Goal: Task Accomplishment & Management: Complete application form

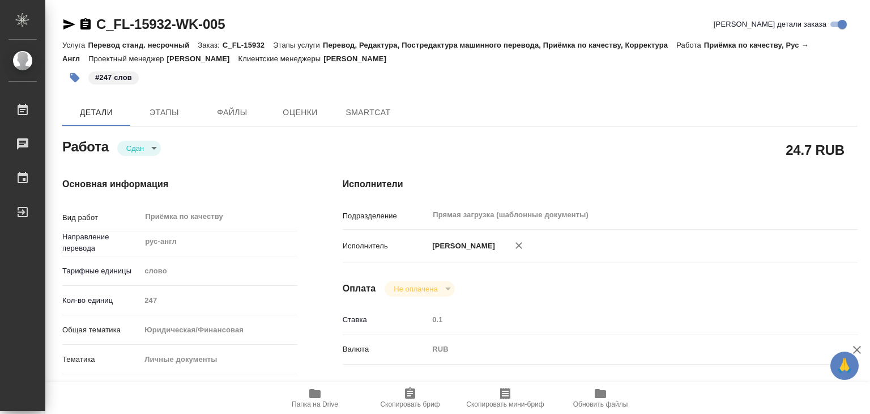
type textarea "x"
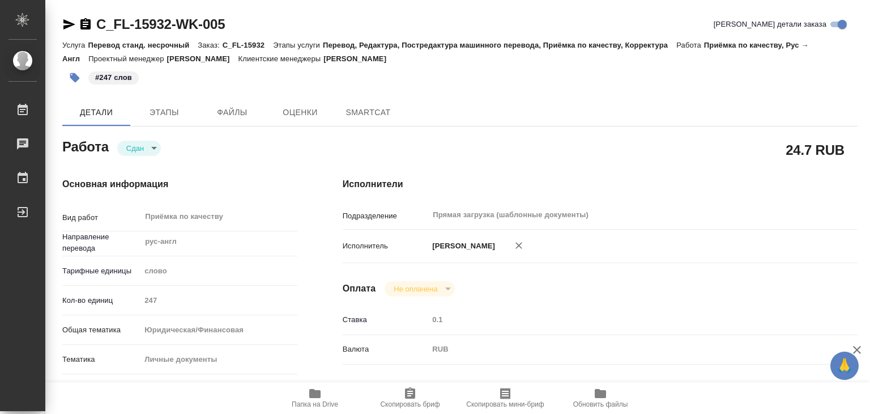
type textarea "x"
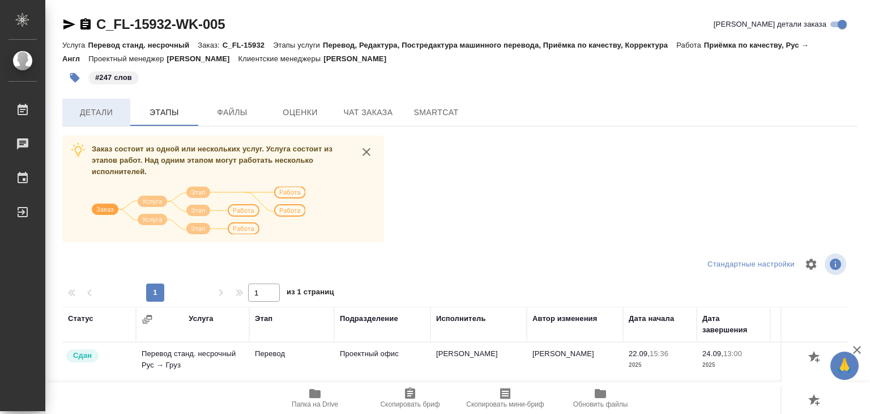
click at [114, 114] on span "Детали" at bounding box center [96, 112] width 54 height 14
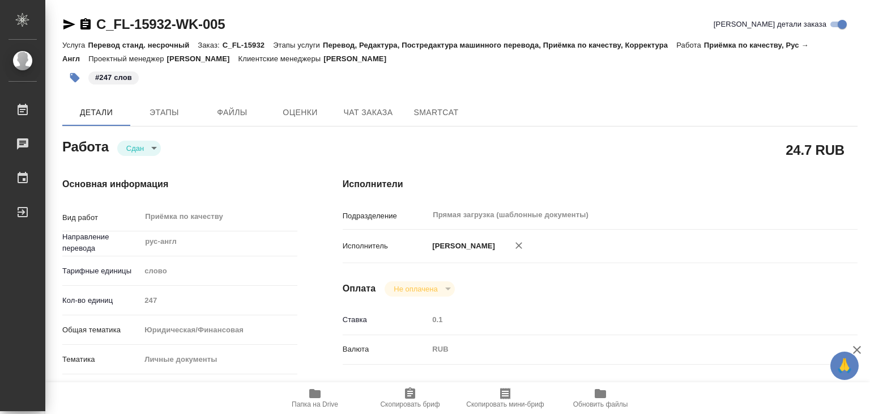
type textarea "x"
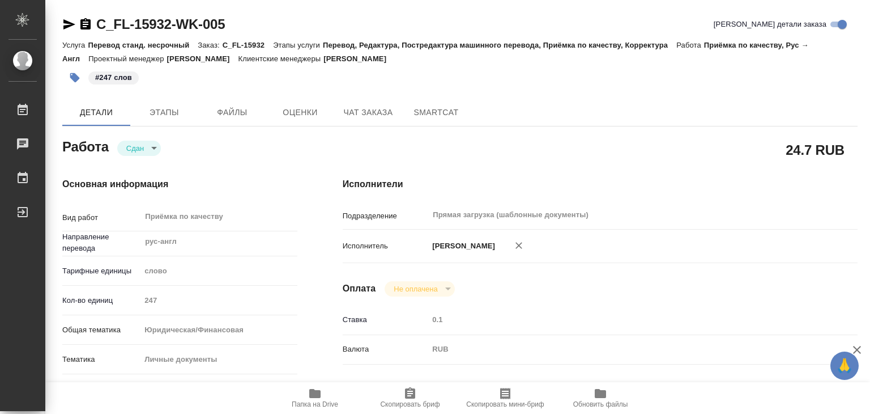
type textarea "x"
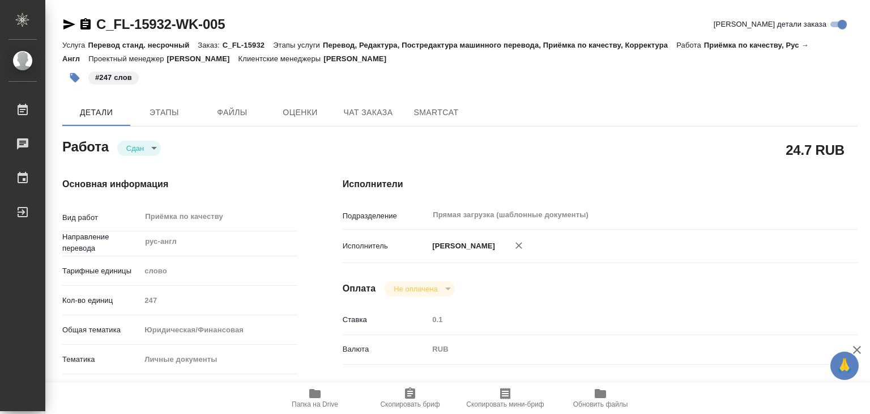
type textarea "x"
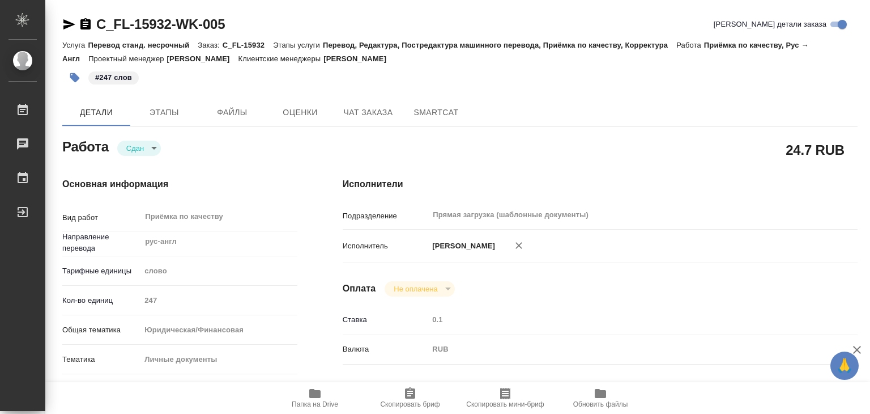
type textarea "x"
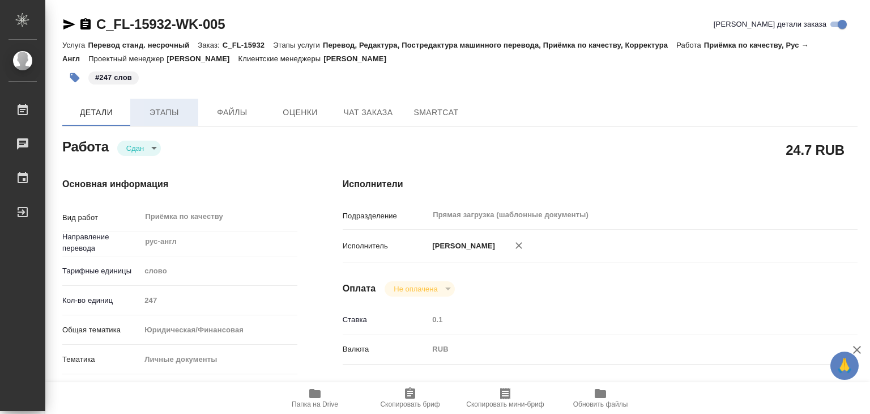
click at [169, 103] on button "Этапы" at bounding box center [164, 112] width 68 height 27
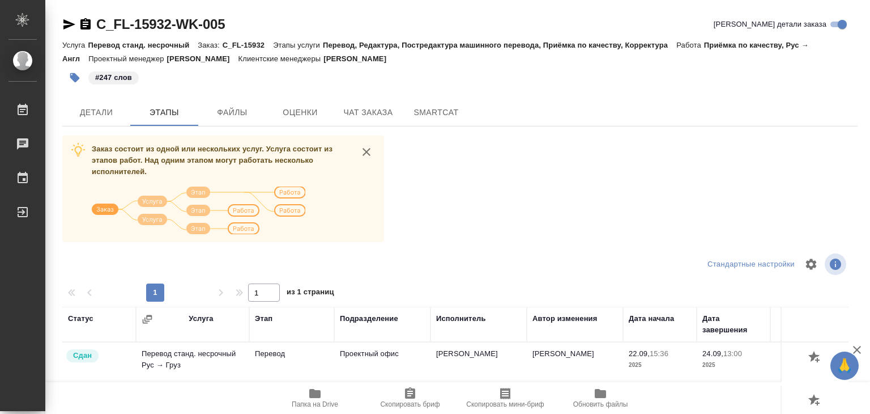
scroll to position [170, 0]
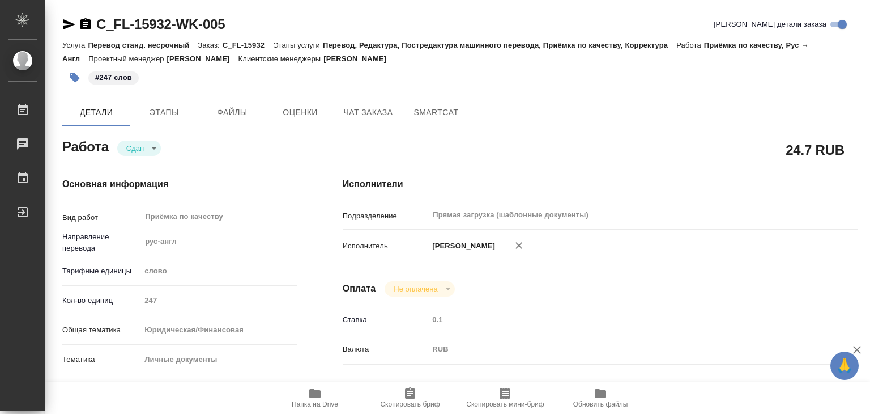
click at [313, 397] on icon "button" at bounding box center [315, 393] width 14 height 14
drag, startPoint x: 127, startPoint y: 7, endPoint x: 174, endPoint y: 19, distance: 47.8
click at [276, 171] on div "Основная информация Вид работ [PERSON_NAME] по качеству x ​ Направление перевод…" at bounding box center [180, 397] width 280 height 484
type textarea "x"
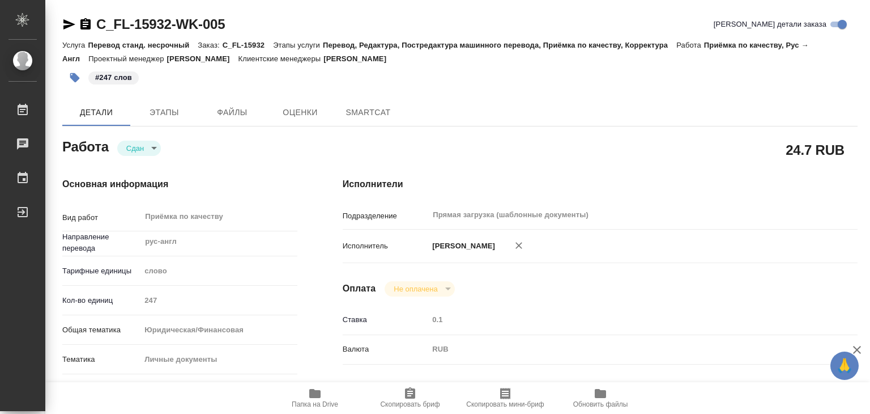
type textarea "x"
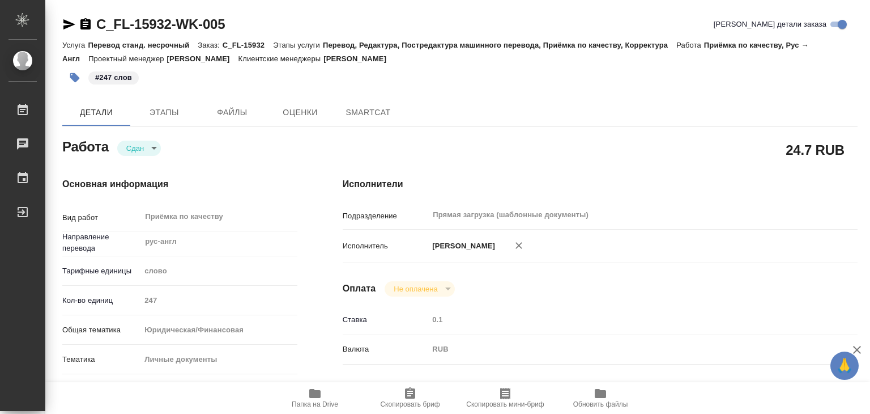
type textarea "x"
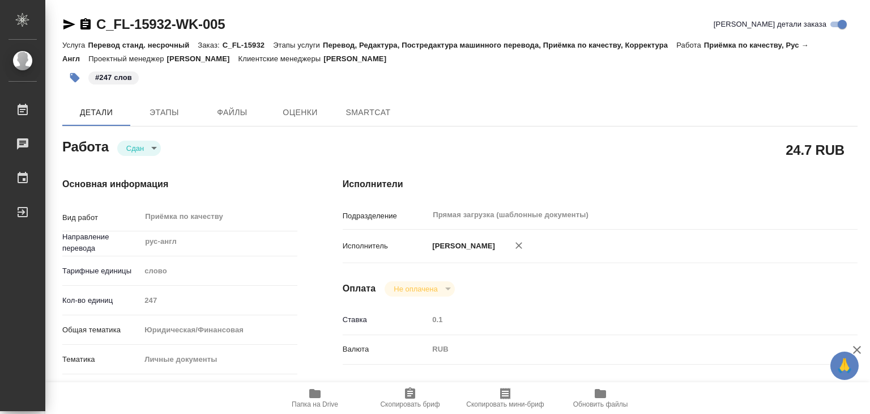
type textarea "x"
click at [327, 400] on span "Папка на Drive" at bounding box center [315, 404] width 46 height 8
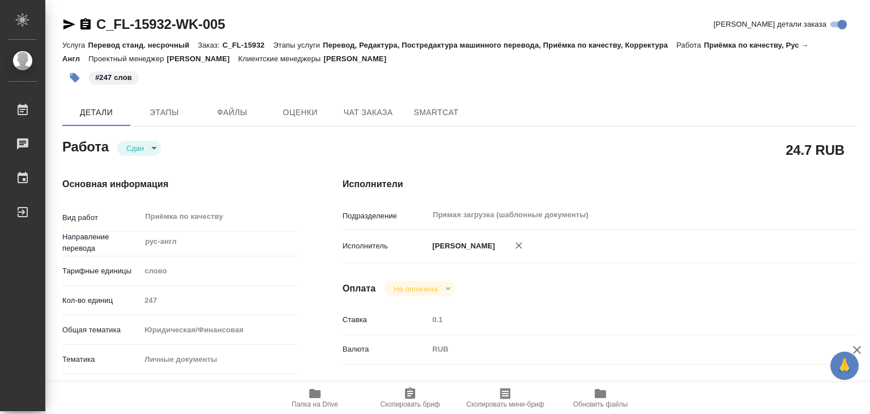
type textarea "x"
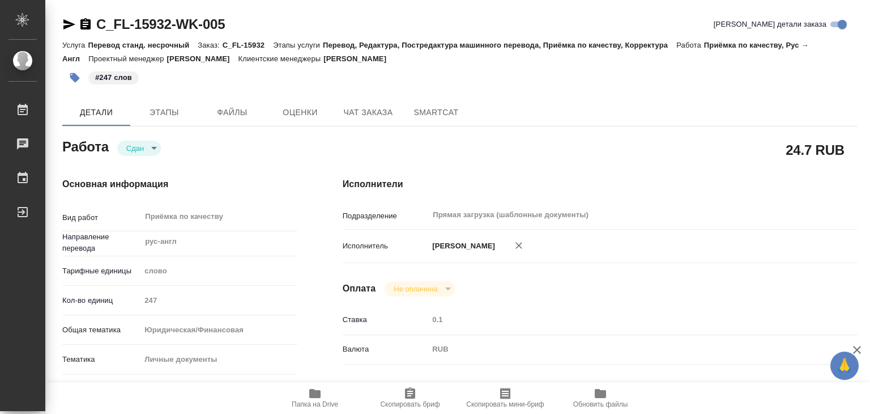
type textarea "x"
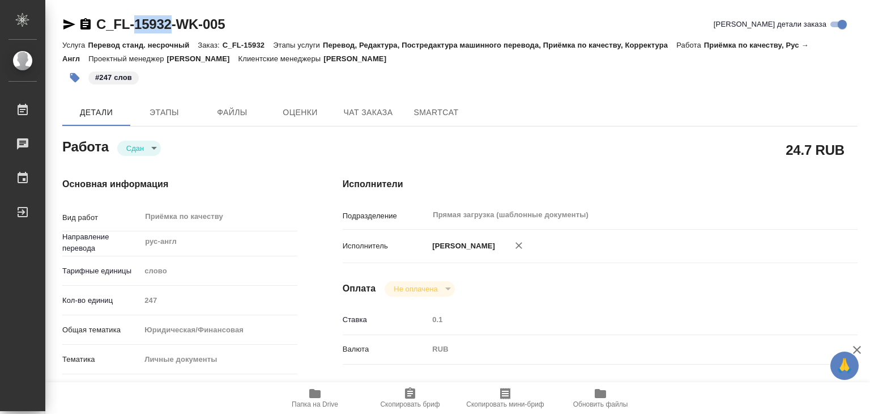
drag, startPoint x: 135, startPoint y: 7, endPoint x: 172, endPoint y: 25, distance: 41.3
copy link "15932"
type textarea "x"
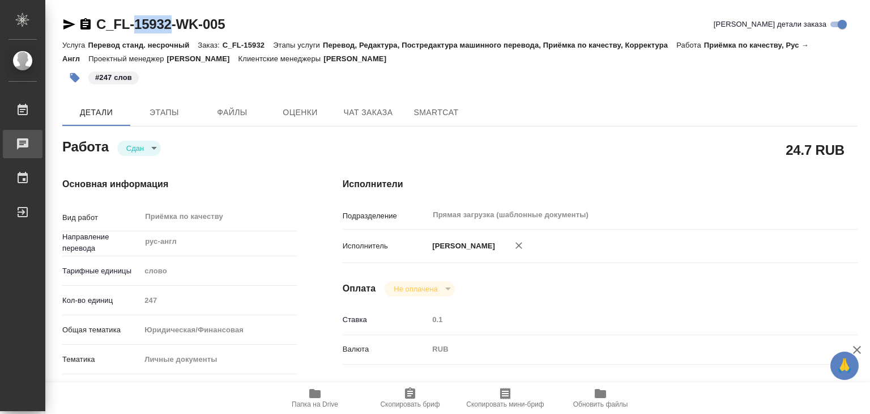
type textarea "x"
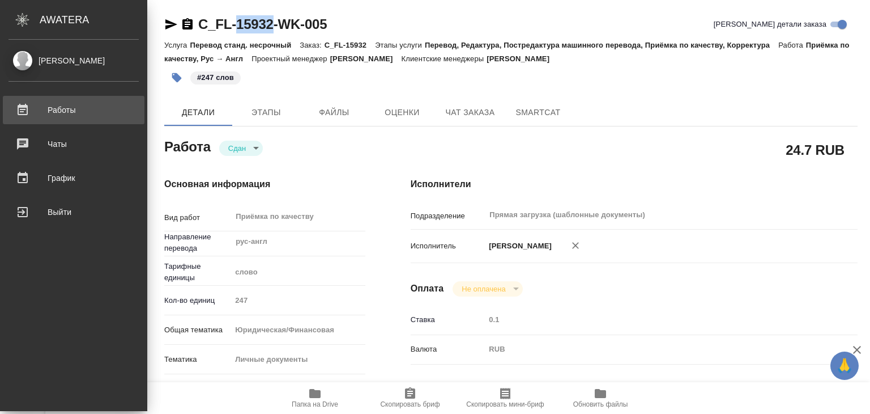
type textarea "x"
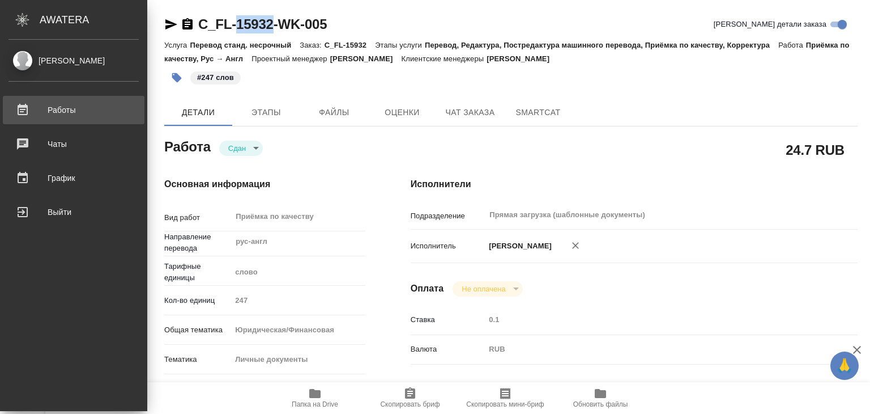
click at [32, 107] on div "Работы" at bounding box center [73, 109] width 130 height 17
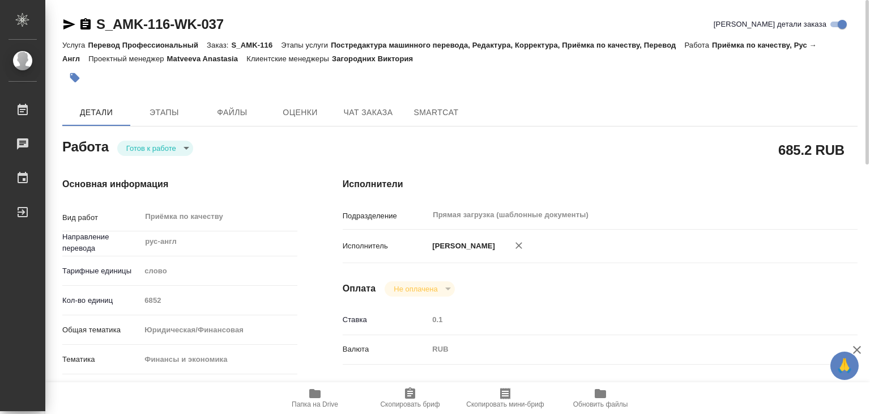
click at [305, 389] on span "Папка на Drive" at bounding box center [315, 397] width 82 height 22
drag, startPoint x: 84, startPoint y: 8, endPoint x: 165, endPoint y: 25, distance: 83.2
copy link "S_AMK-116"
type textarea "x"
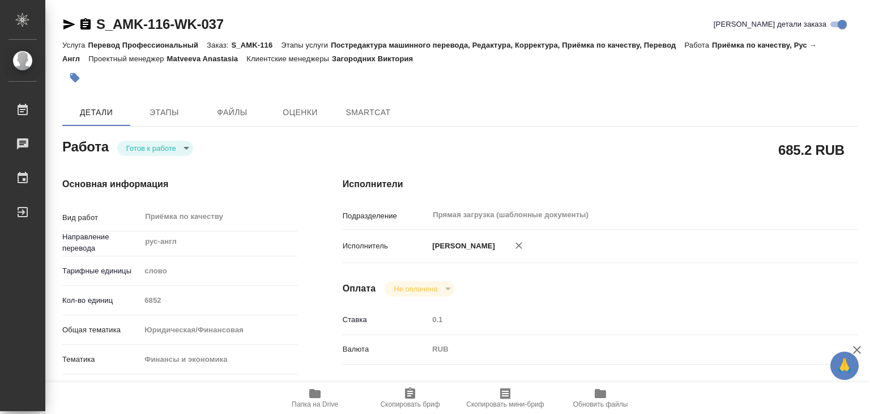
type textarea "x"
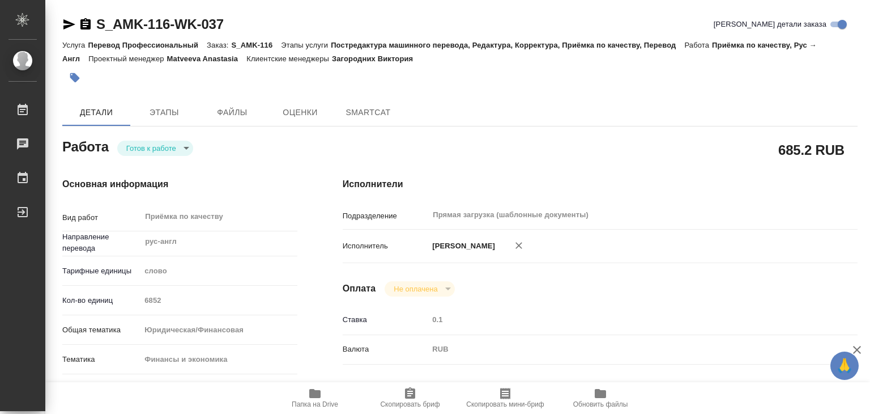
type textarea "x"
click at [311, 394] on icon "button" at bounding box center [314, 393] width 11 height 9
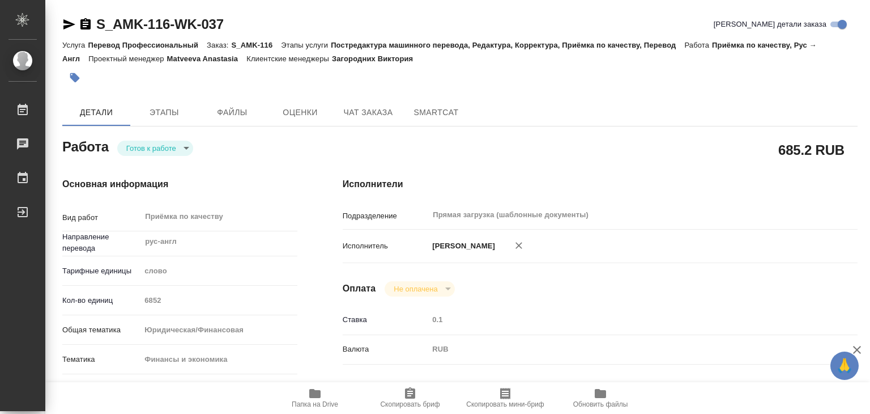
type textarea "x"
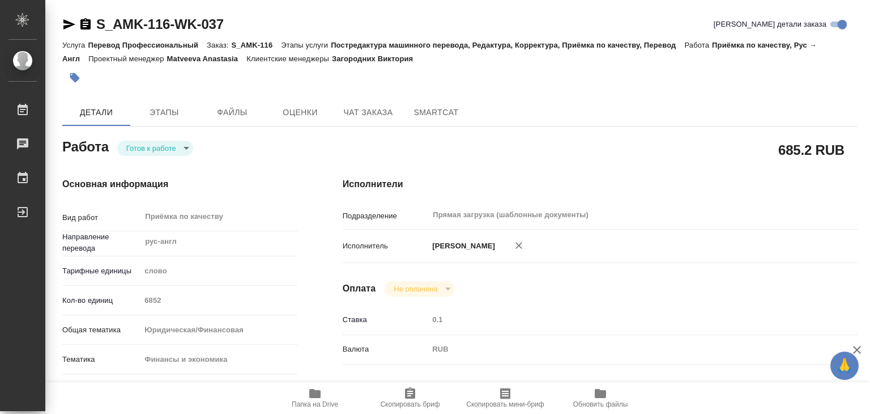
type textarea "x"
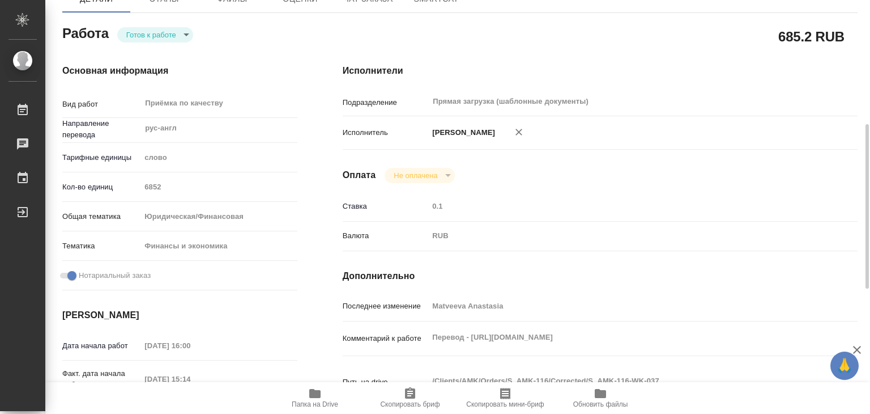
scroll to position [170, 0]
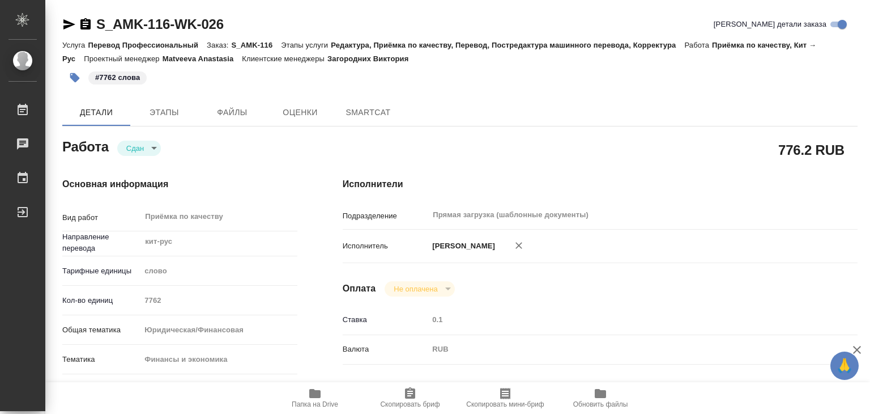
type textarea "x"
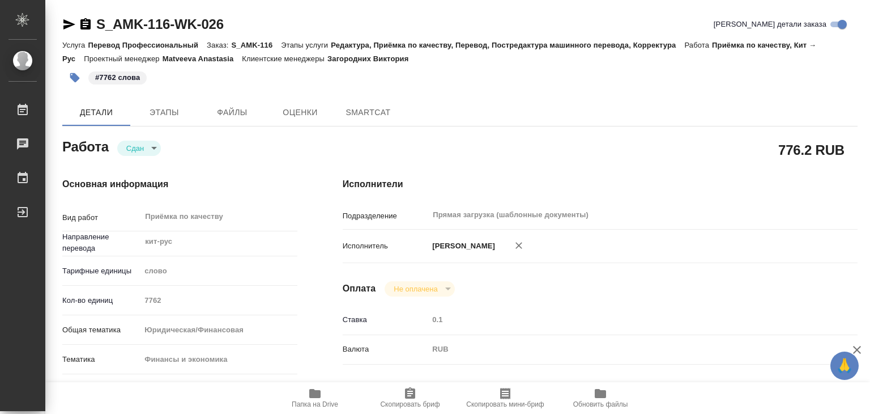
type textarea "x"
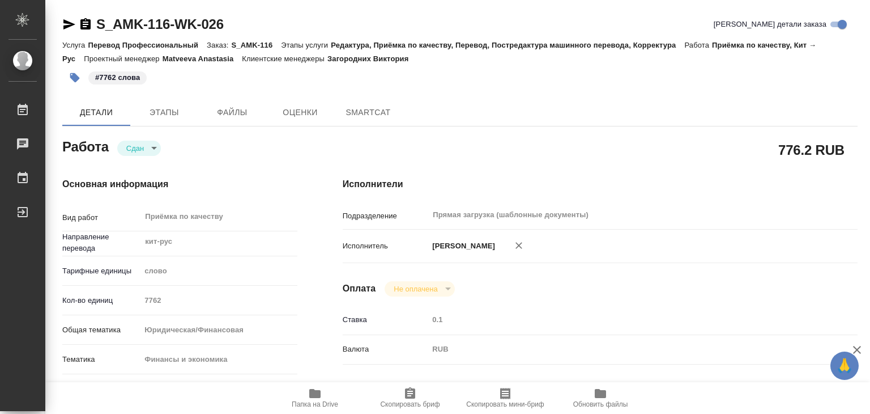
type textarea "x"
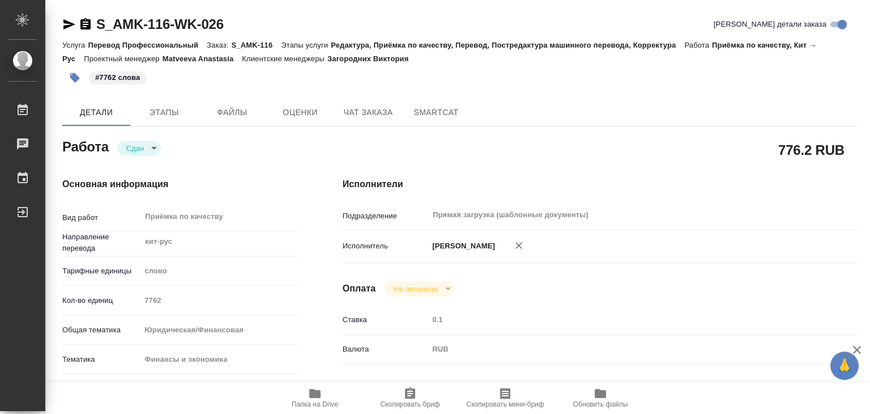
click at [303, 394] on span "Папка на Drive" at bounding box center [315, 397] width 82 height 22
type textarea "x"
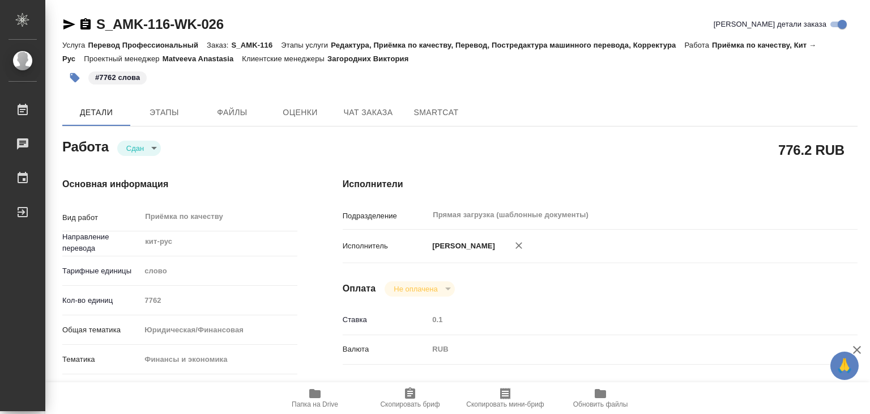
type textarea "x"
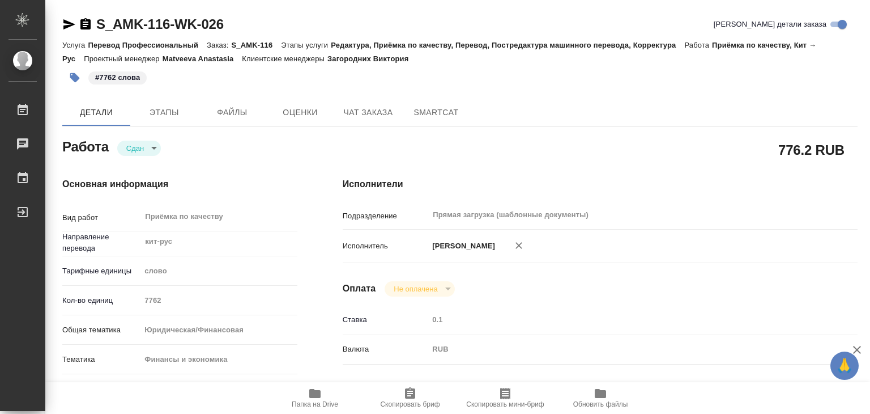
type textarea "x"
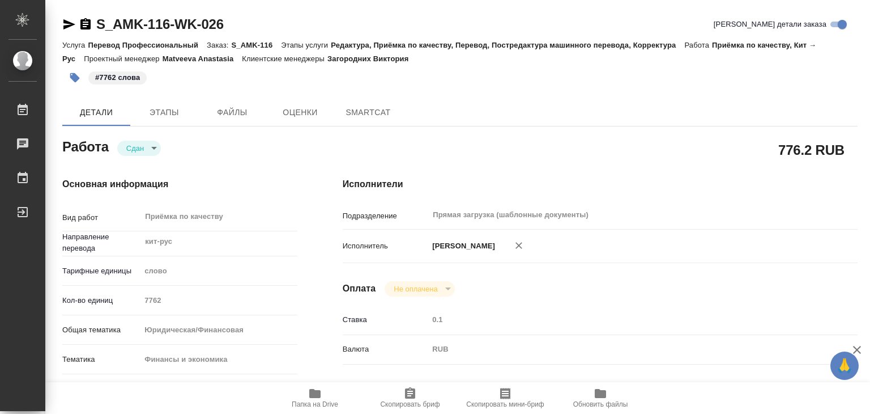
type textarea "x"
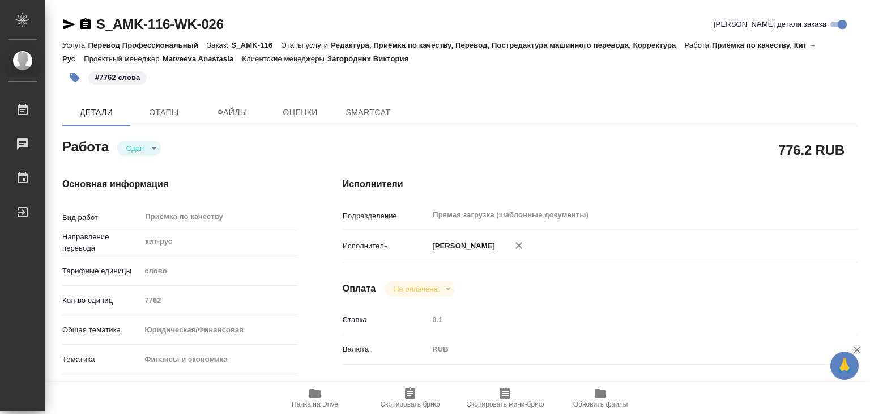
type textarea "x"
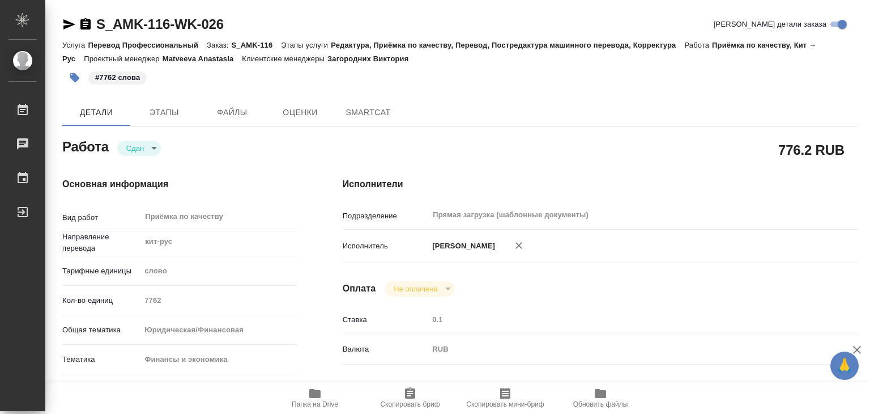
type textarea "x"
click at [308, 390] on icon "button" at bounding box center [315, 393] width 14 height 14
type textarea "x"
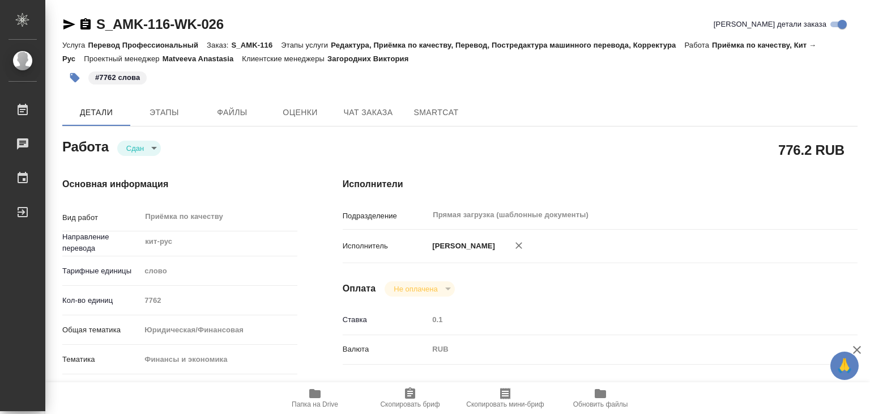
type textarea "x"
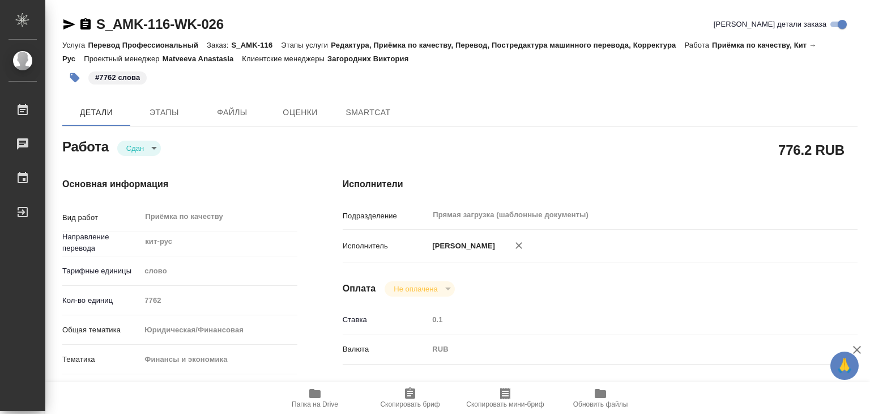
type textarea "x"
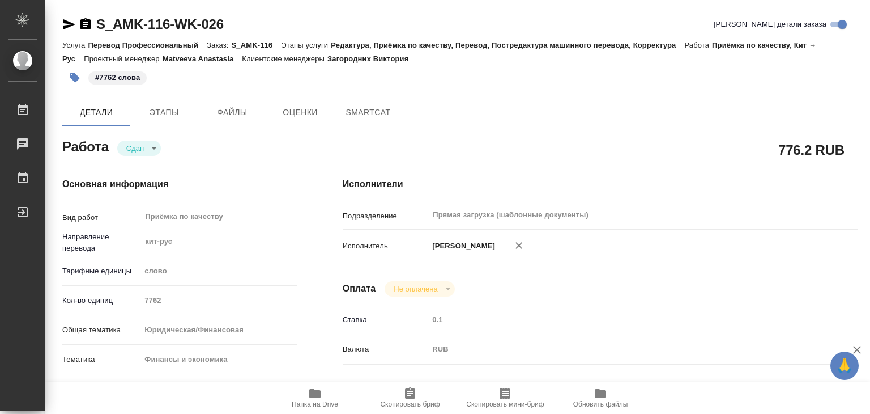
type textarea "x"
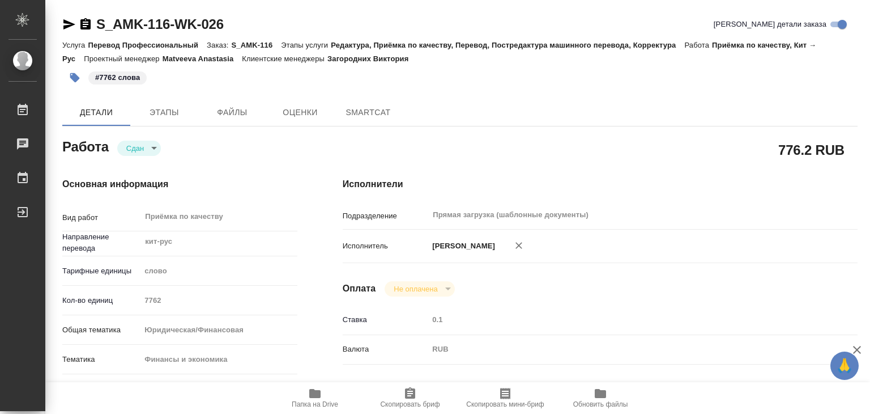
type textarea "x"
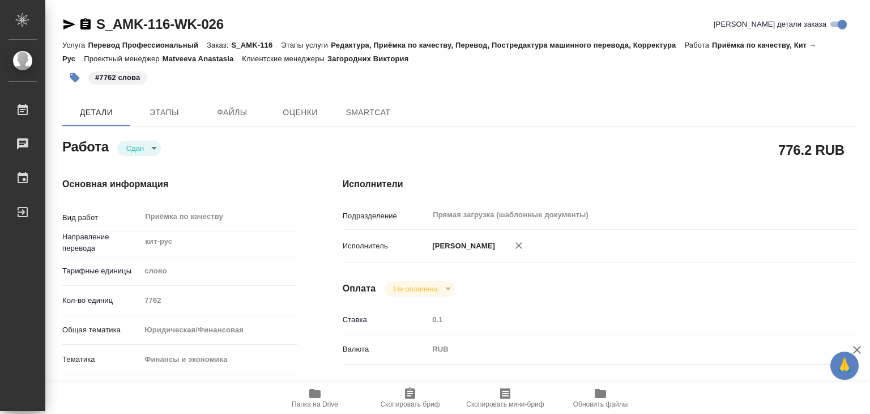
type textarea "x"
click at [308, 400] on span "Папка на Drive" at bounding box center [315, 404] width 46 height 8
type textarea "x"
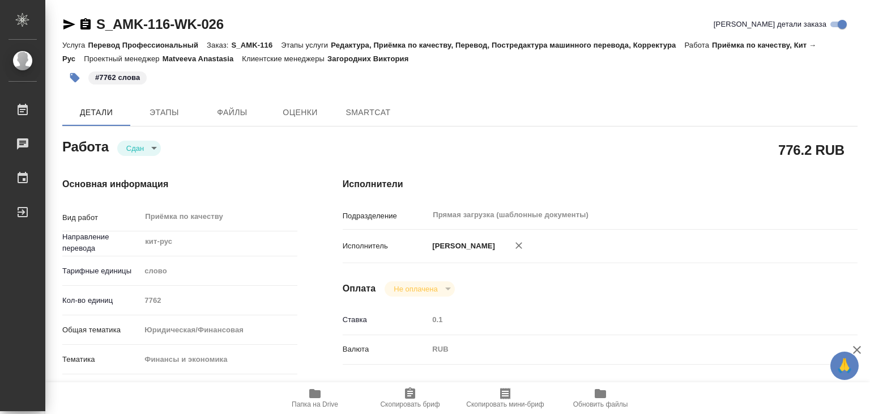
type textarea "x"
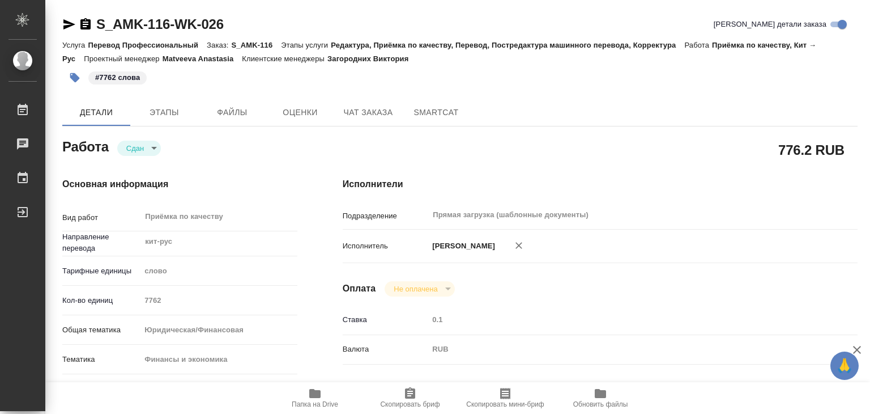
type textarea "x"
